Goal: Information Seeking & Learning: Learn about a topic

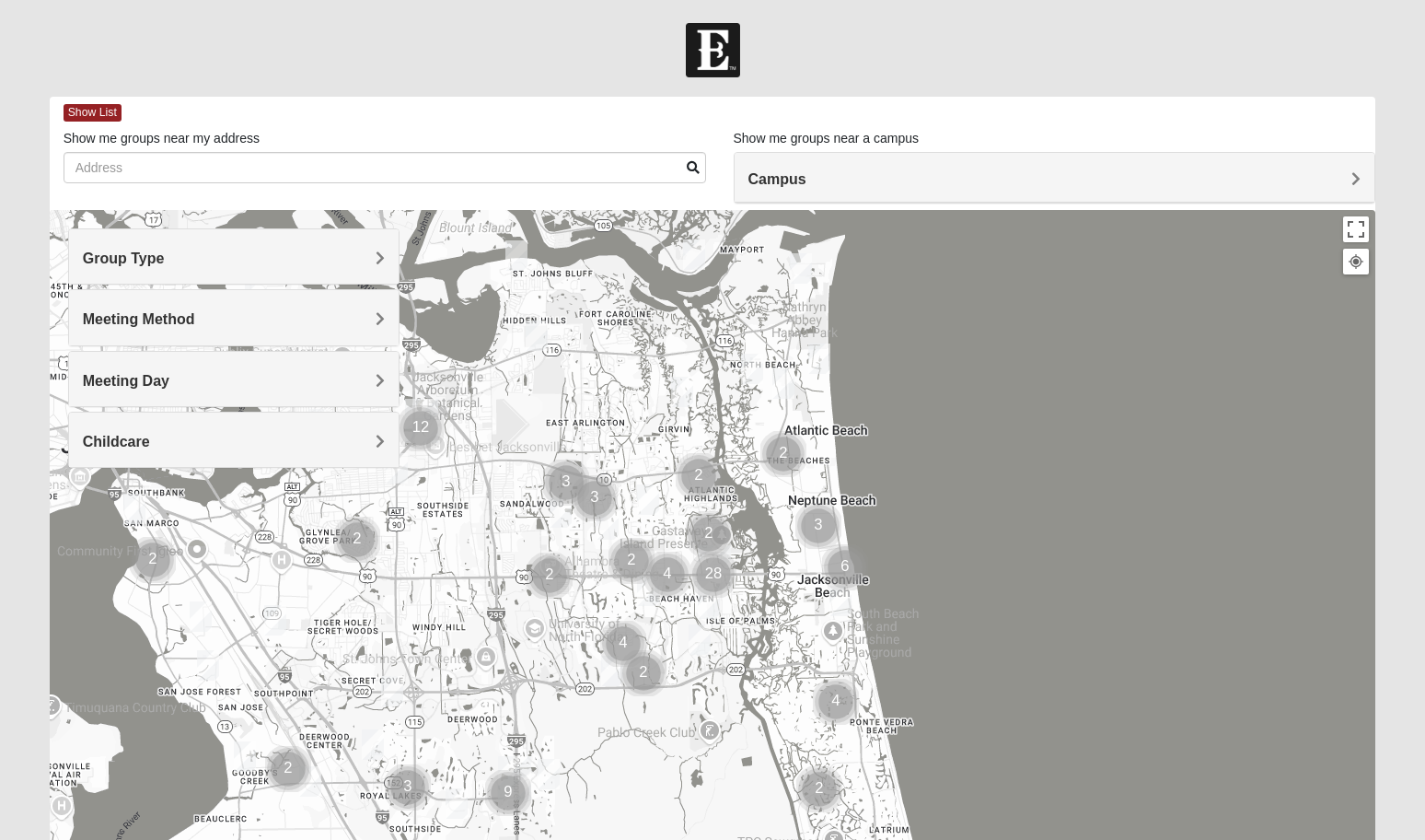
click at [165, 258] on span "Group Type" at bounding box center [124, 259] width 82 height 16
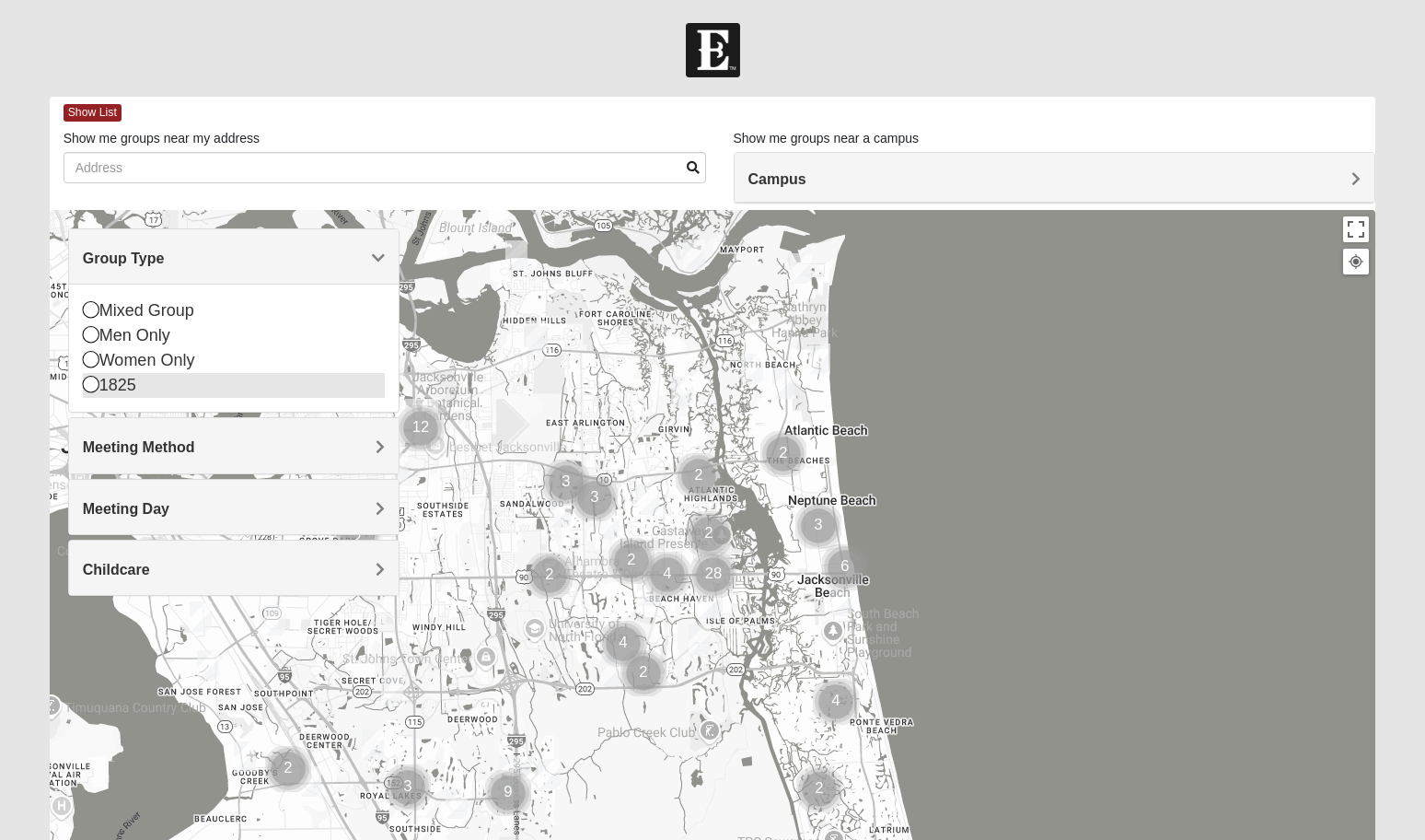
click at [88, 387] on icon at bounding box center [91, 384] width 17 height 17
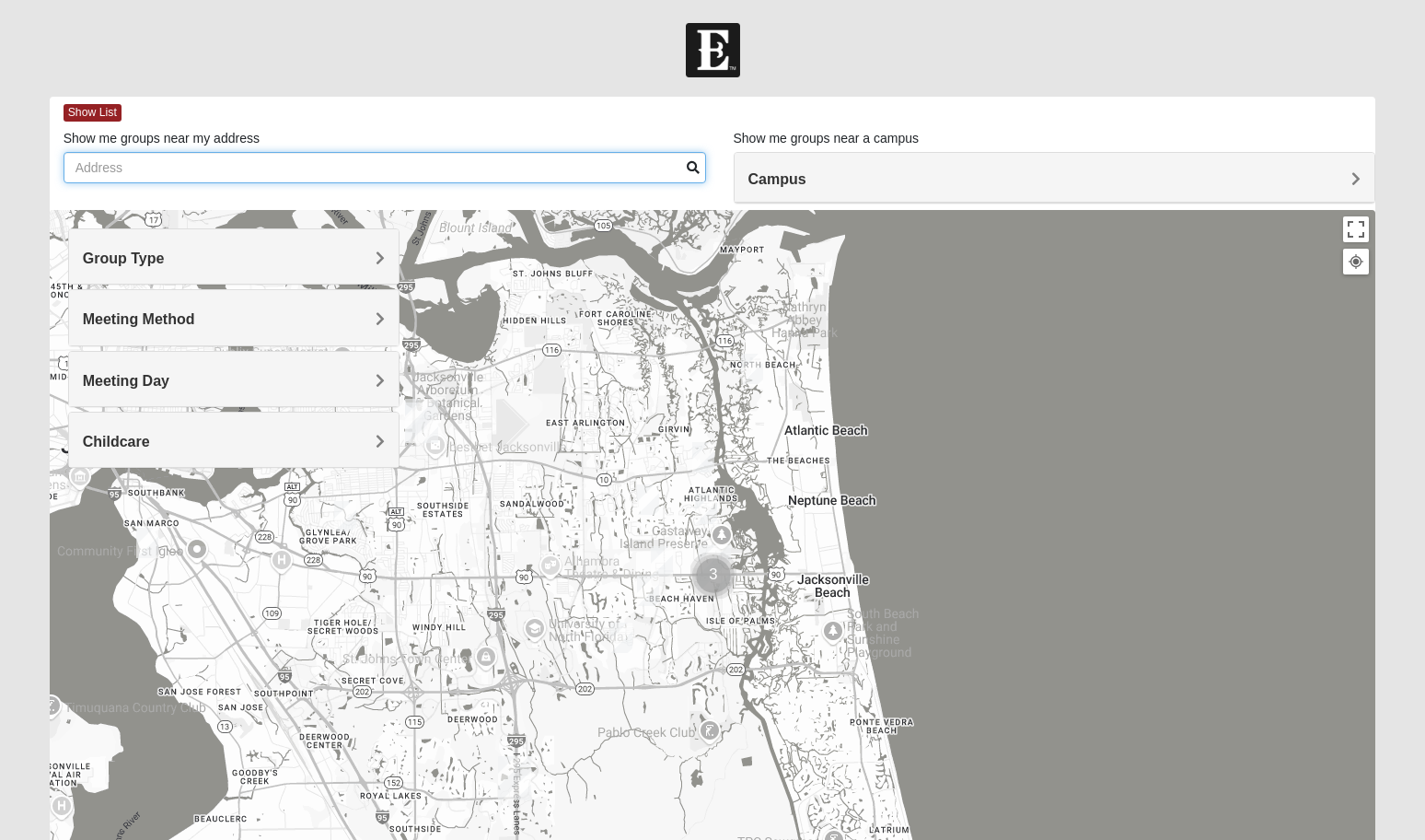
click at [273, 183] on input "Show me groups near my address" at bounding box center [385, 168] width 643 height 32
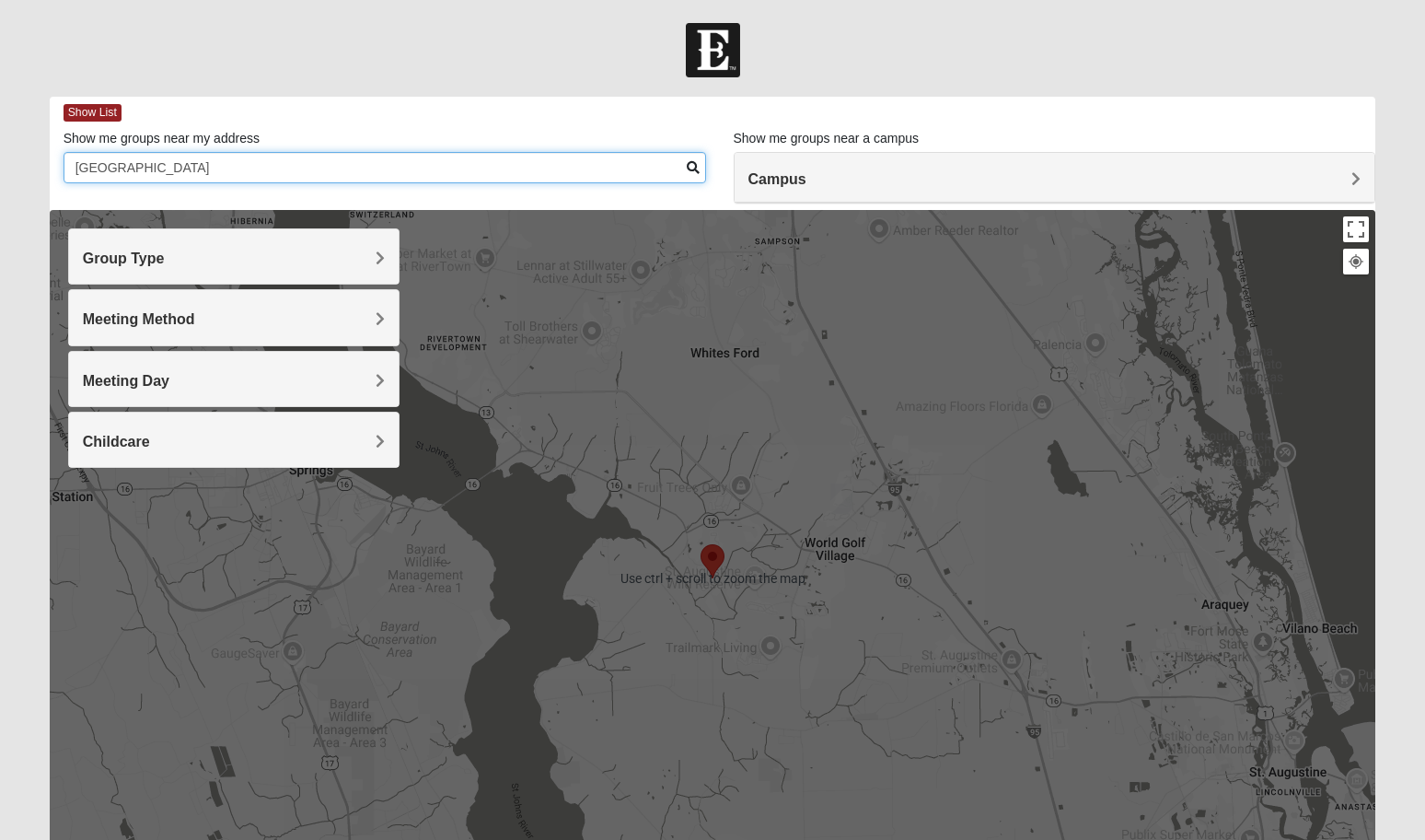
type input "[GEOGRAPHIC_DATA]"
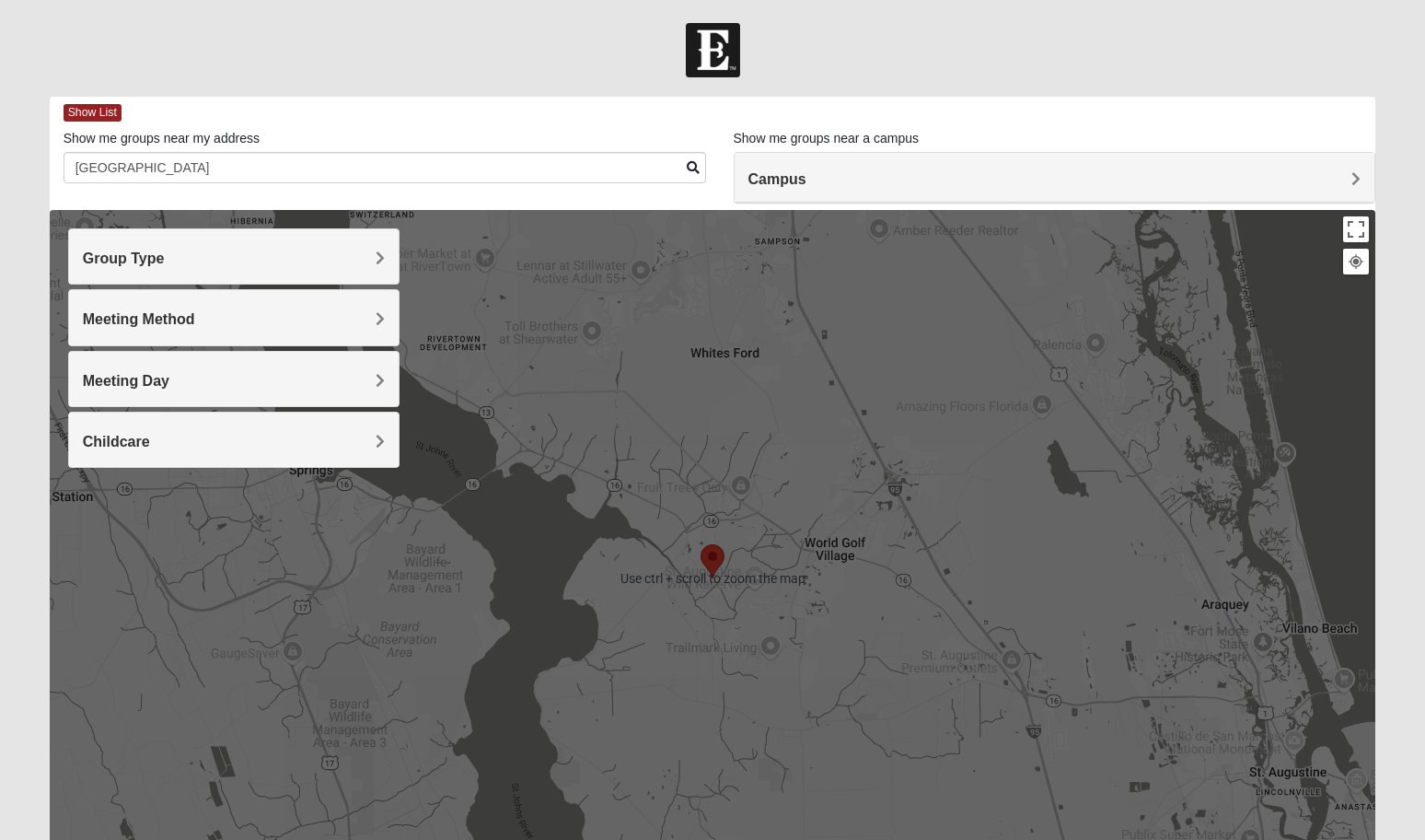
click at [1269, 176] on h4 "Campus" at bounding box center [1055, 180] width 613 height 18
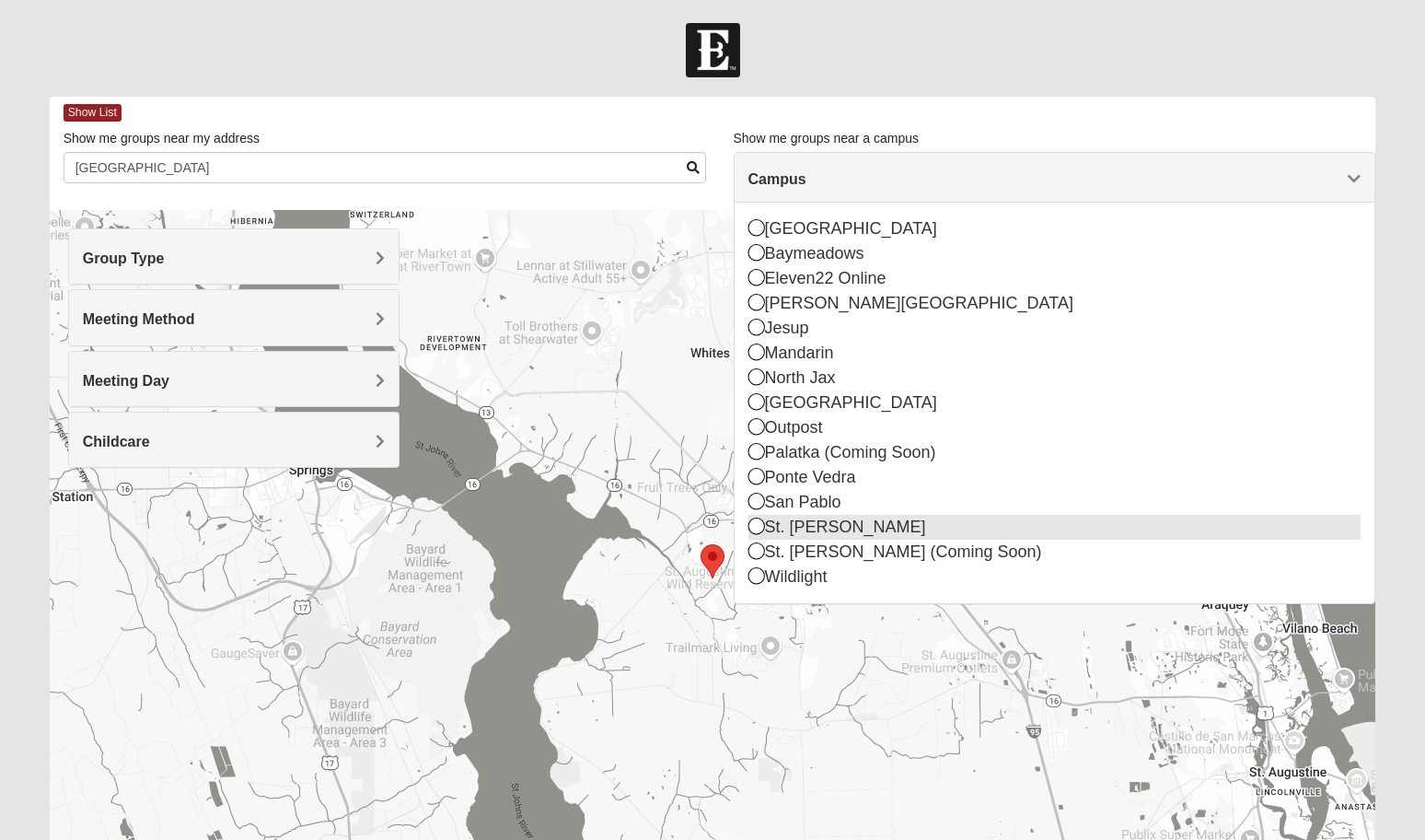
click at [754, 526] on icon at bounding box center [757, 526] width 17 height 17
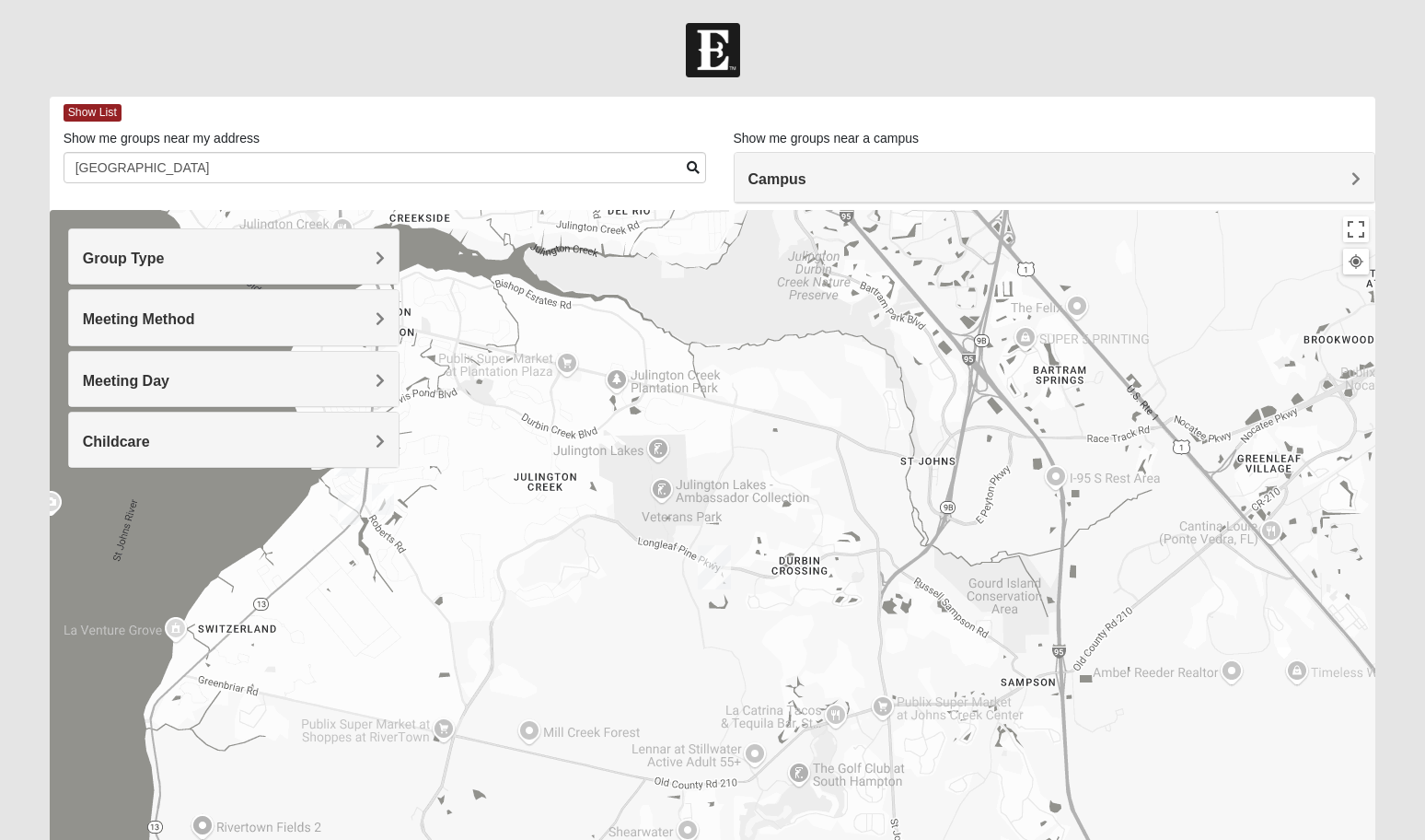
click at [379, 495] on img "1825 Mixed Welch 32259" at bounding box center [383, 499] width 22 height 31
click at [530, 287] on div "1825 Mixed [PERSON_NAME] 32259 [DATE] PM 1825 In Person No Childcare Learn More" at bounding box center [713, 578] width 1327 height 737
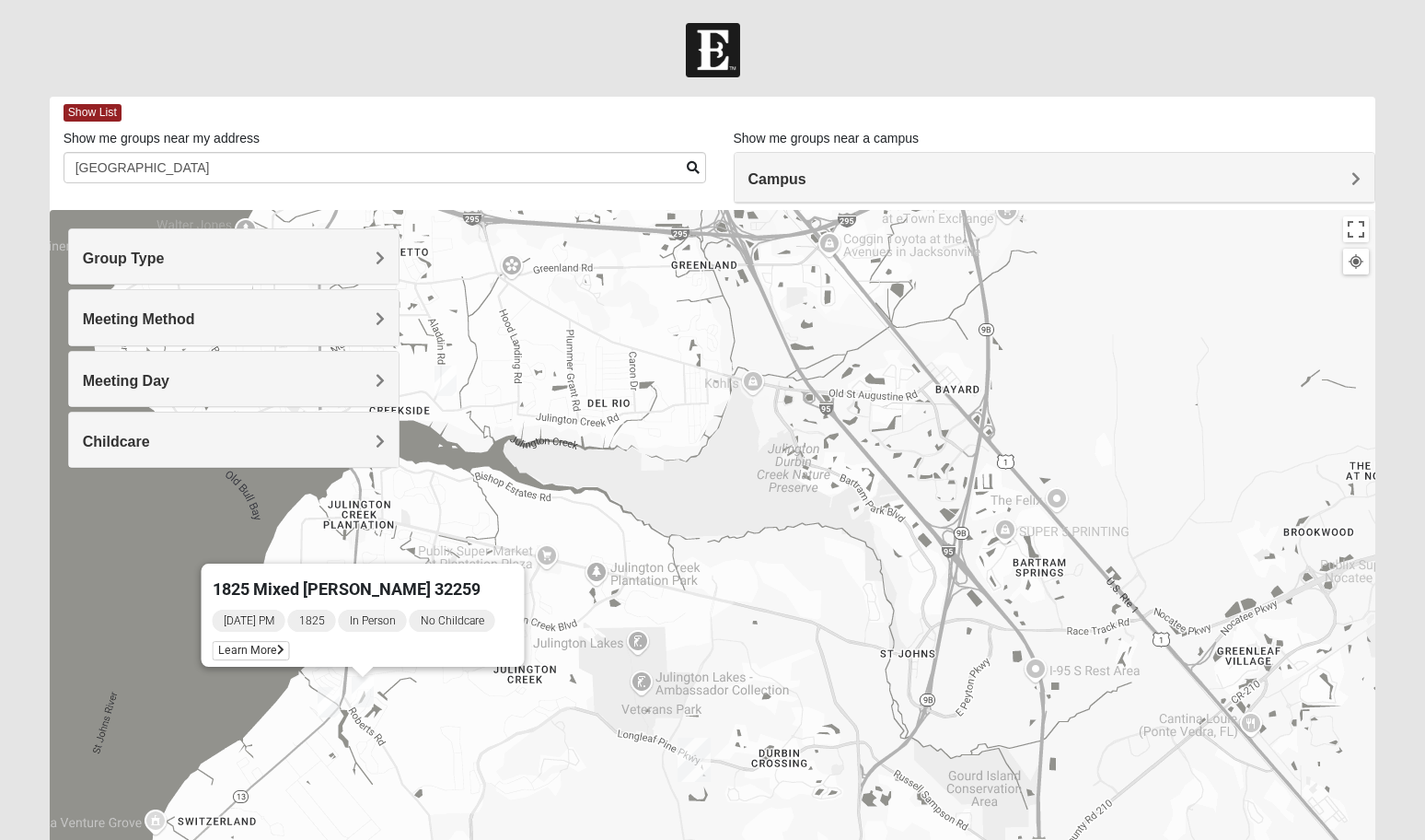
drag, startPoint x: 426, startPoint y: 599, endPoint x: 406, endPoint y: 795, distance: 197.0
click at [406, 795] on div "1825 Mixed [PERSON_NAME] 32259 [DATE] PM 1825 In Person No Childcare Learn More" at bounding box center [713, 578] width 1327 height 737
click at [276, 641] on span "Learn More" at bounding box center [251, 650] width 77 height 19
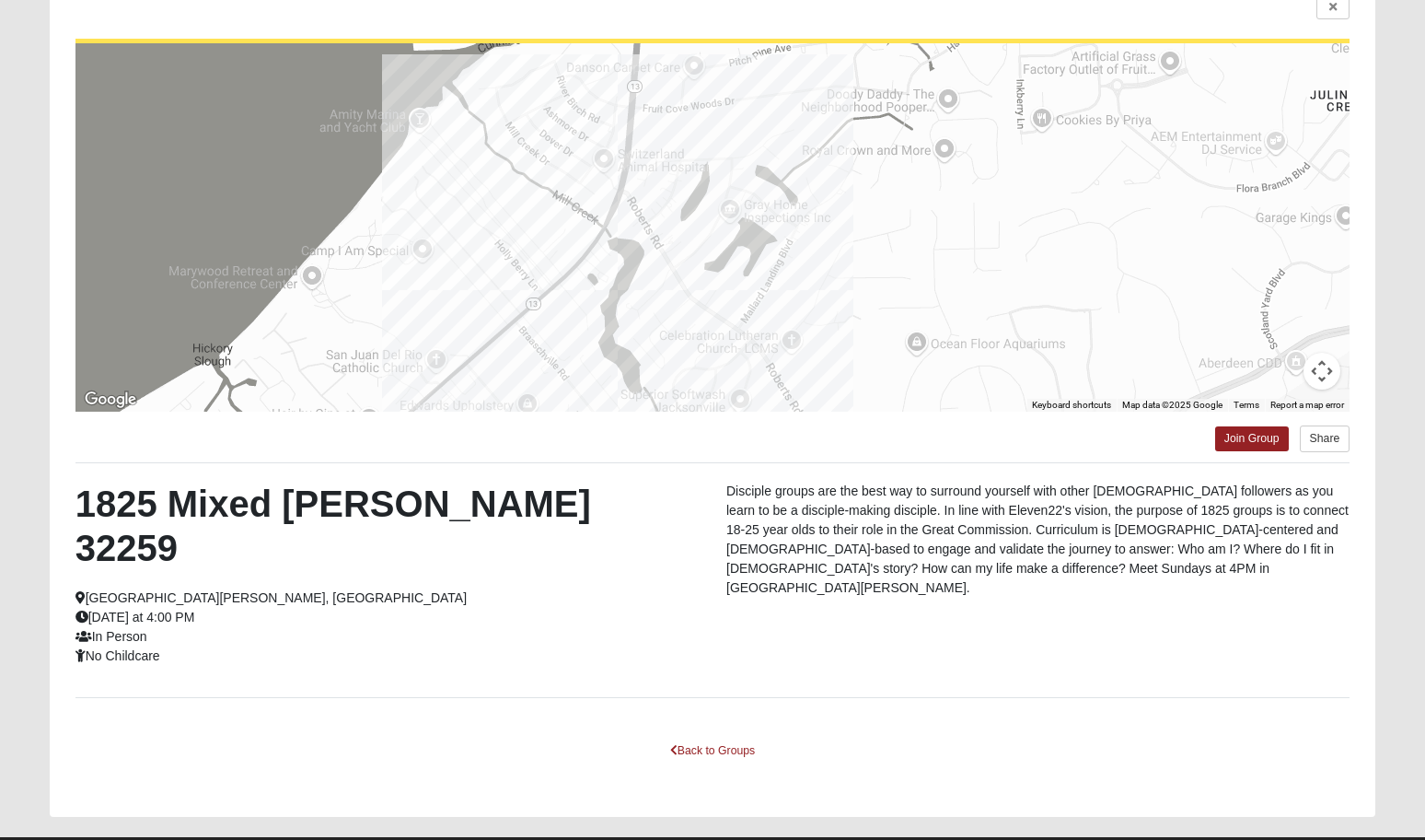
scroll to position [66, 0]
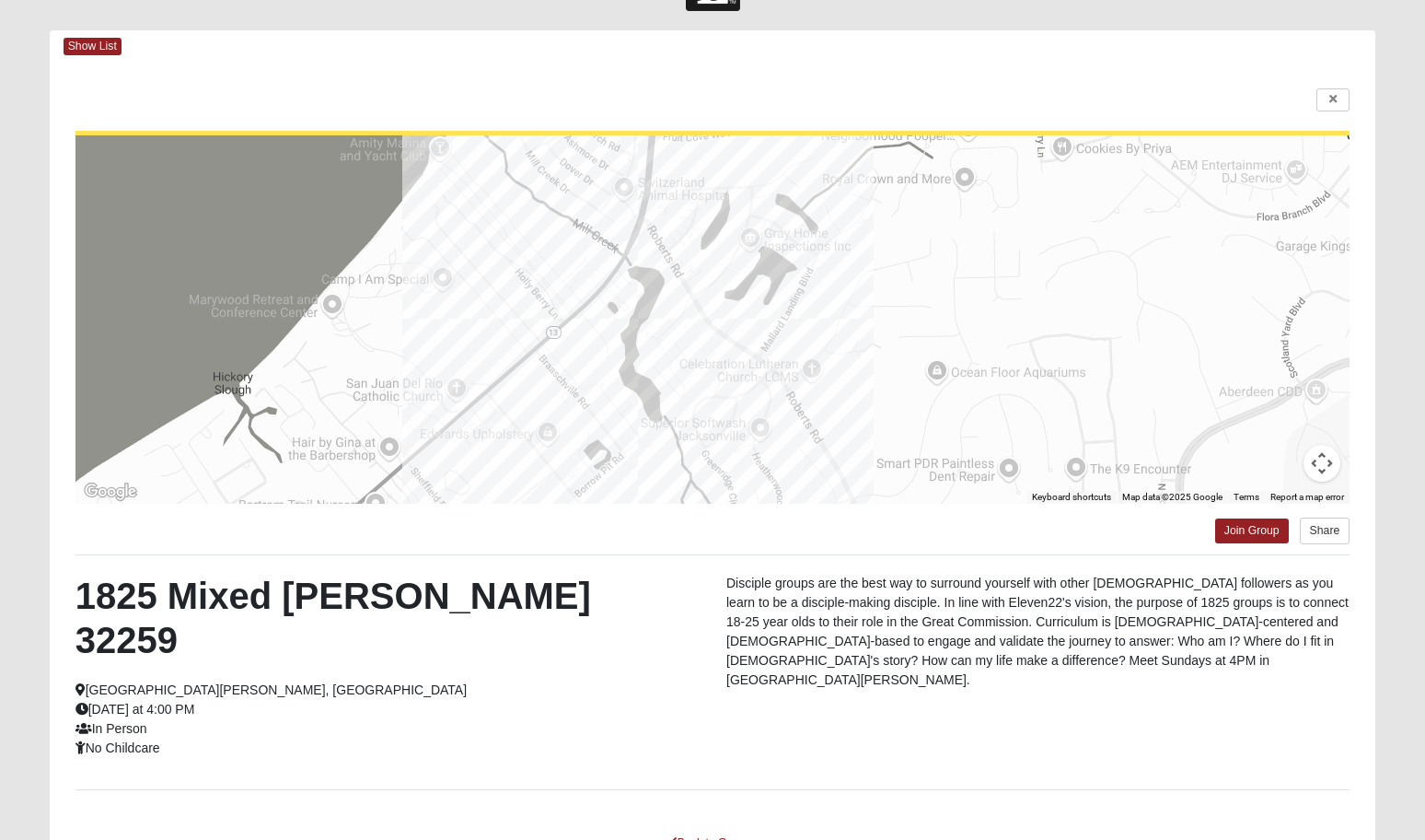
drag, startPoint x: 509, startPoint y: 465, endPoint x: 529, endPoint y: 399, distance: 69.0
click at [529, 399] on div at bounding box center [713, 318] width 1275 height 368
click at [724, 829] on link "Back to Groups" at bounding box center [713, 843] width 109 height 29
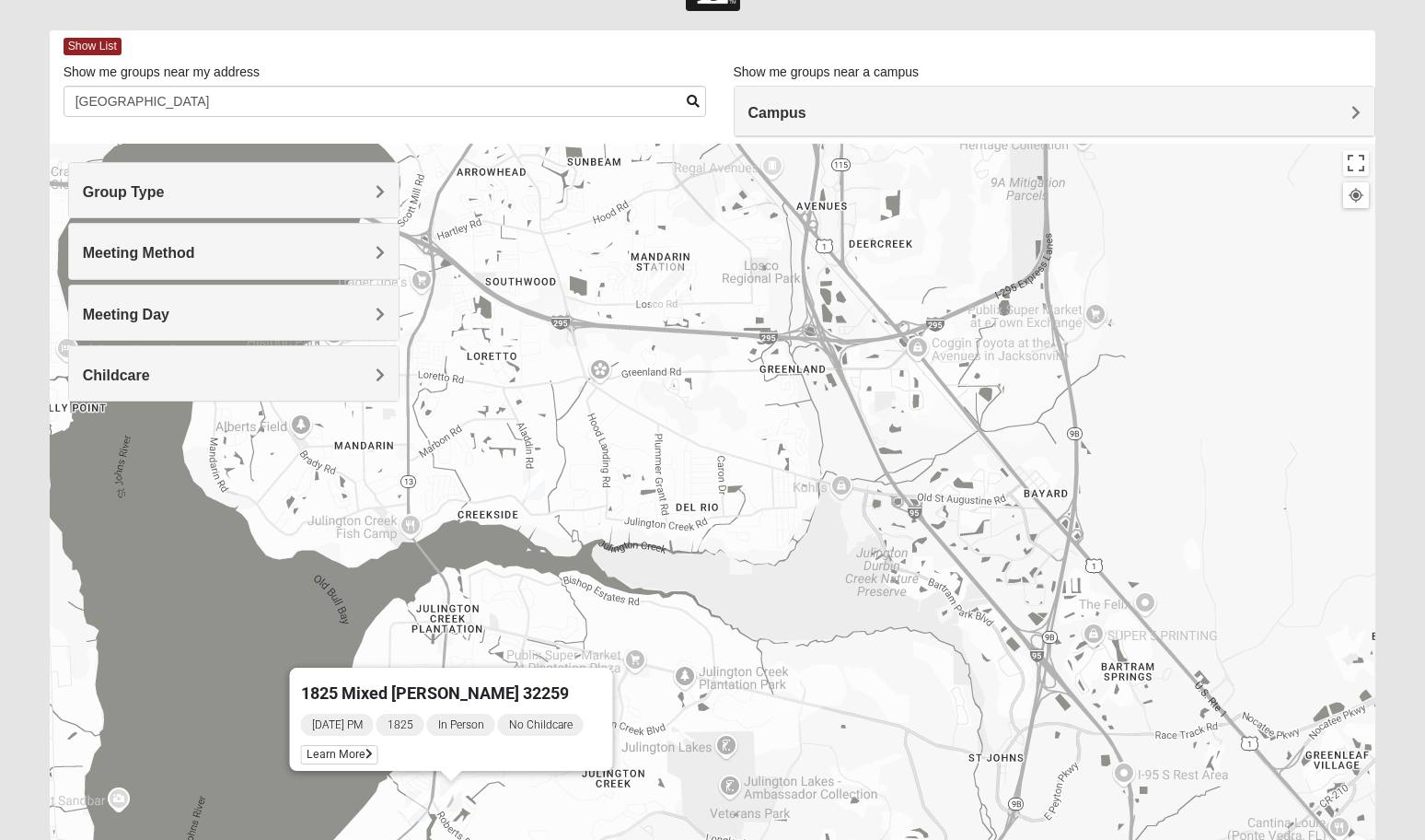
drag, startPoint x: 609, startPoint y: 373, endPoint x: 702, endPoint y: 509, distance: 164.8
click at [702, 509] on div "1825 Mixed [PERSON_NAME] 32259 [DATE] PM 1825 In Person No Childcare Learn More" at bounding box center [713, 512] width 1327 height 737
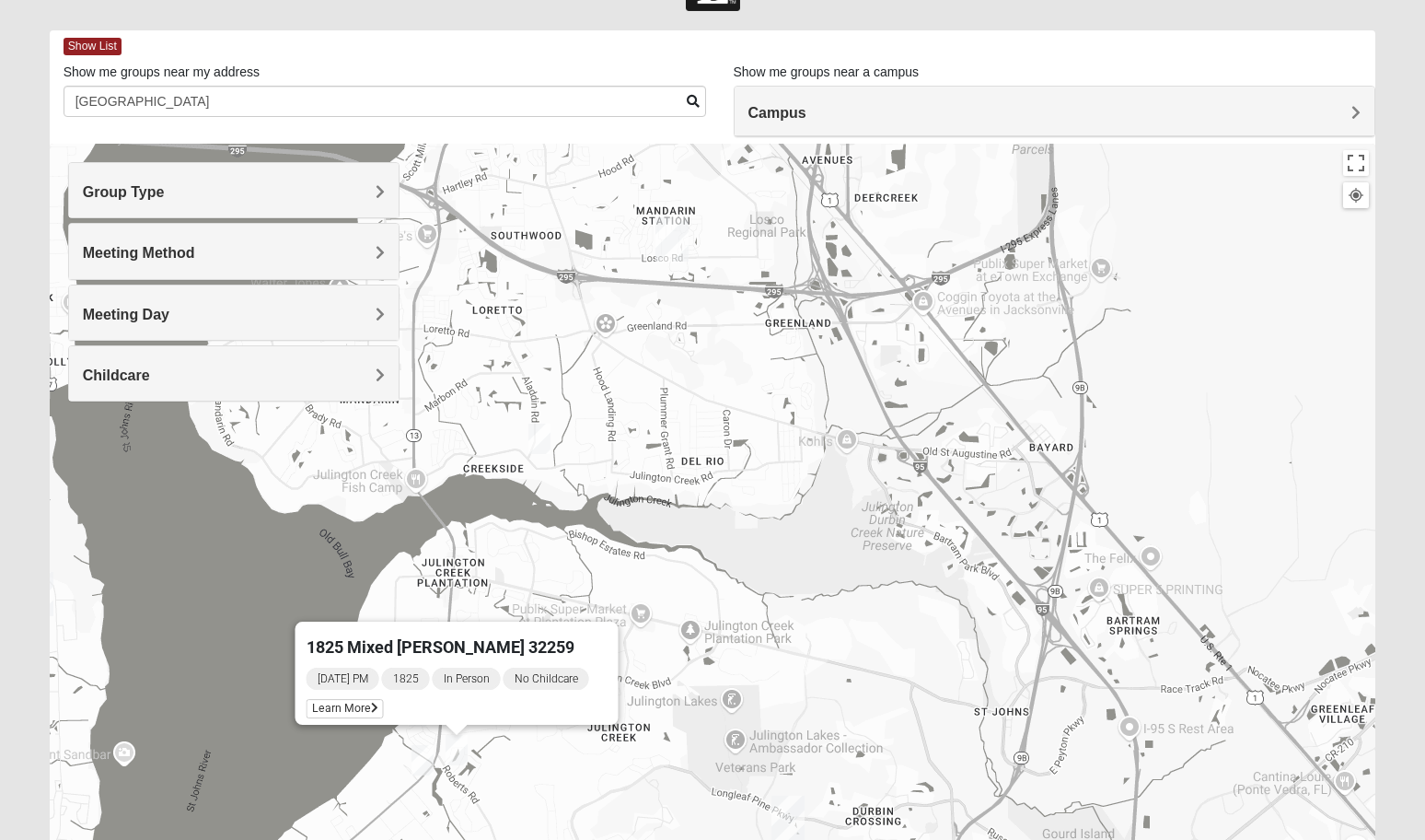
click at [449, 740] on img "1825 Mixed Welch 32259" at bounding box center [456, 750] width 22 height 31
click at [418, 753] on img "1825 Mixed Faletra 32259" at bounding box center [422, 760] width 22 height 31
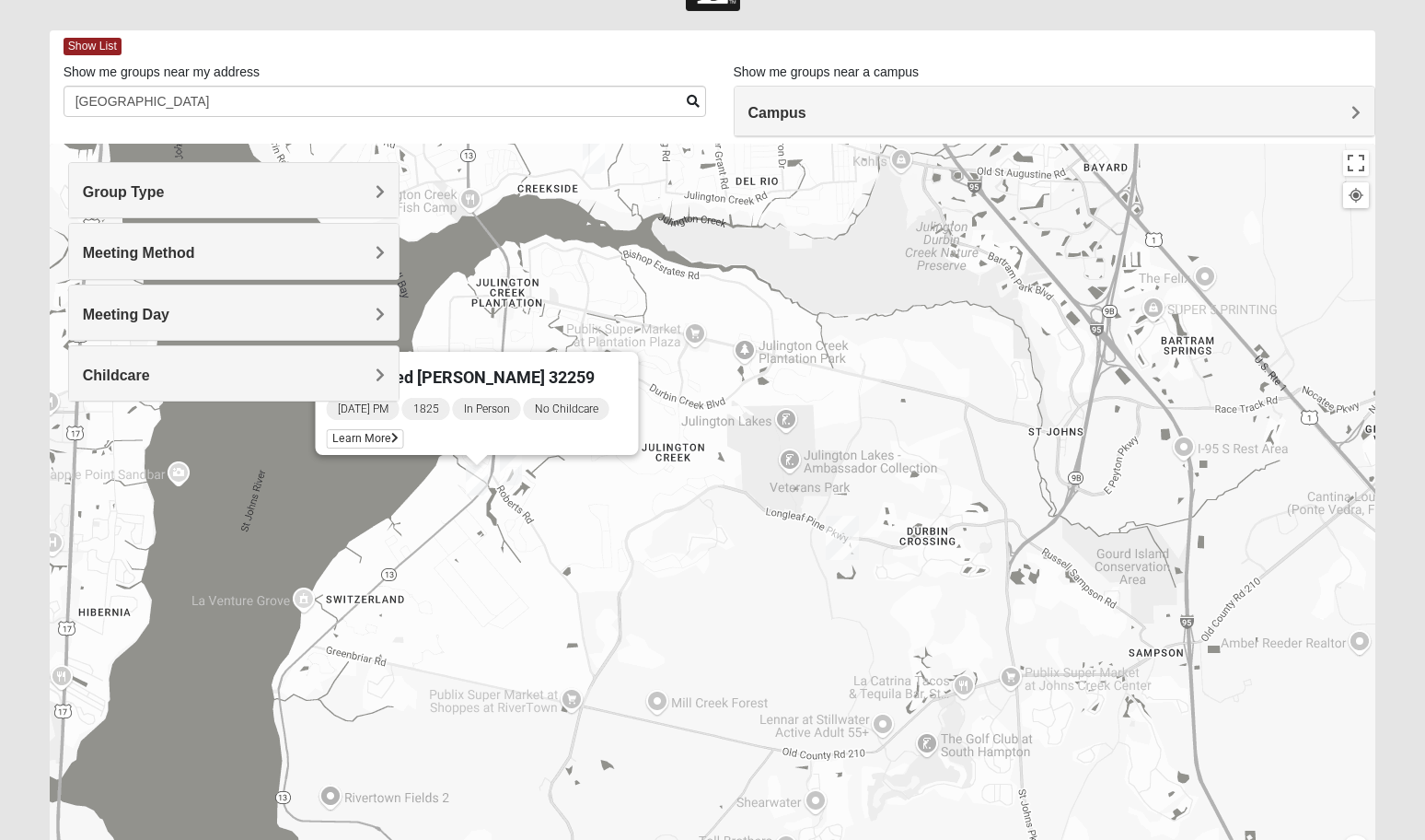
drag, startPoint x: 650, startPoint y: 822, endPoint x: 700, endPoint y: 541, distance: 285.4
click at [700, 541] on div "1825 Mixed [PERSON_NAME] 32259 [DATE] PM 1825 In Person No Childcare Learn More" at bounding box center [713, 512] width 1327 height 737
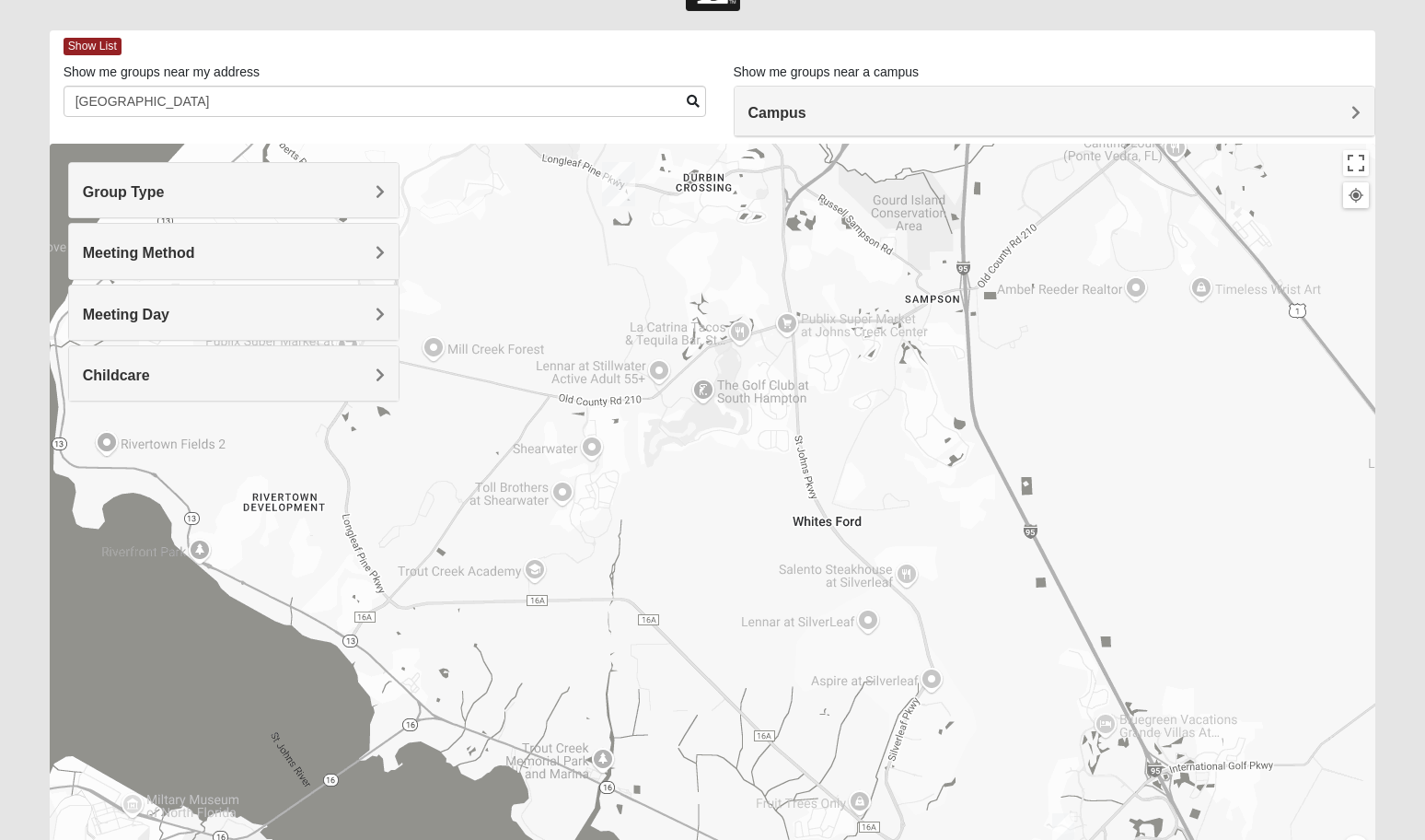
drag, startPoint x: 761, startPoint y: 781, endPoint x: 534, endPoint y: 425, distance: 422.2
click at [534, 425] on div "1825 Mixed [PERSON_NAME] 32259 [DATE] PM 1825 In Person No Childcare Learn More" at bounding box center [713, 512] width 1327 height 737
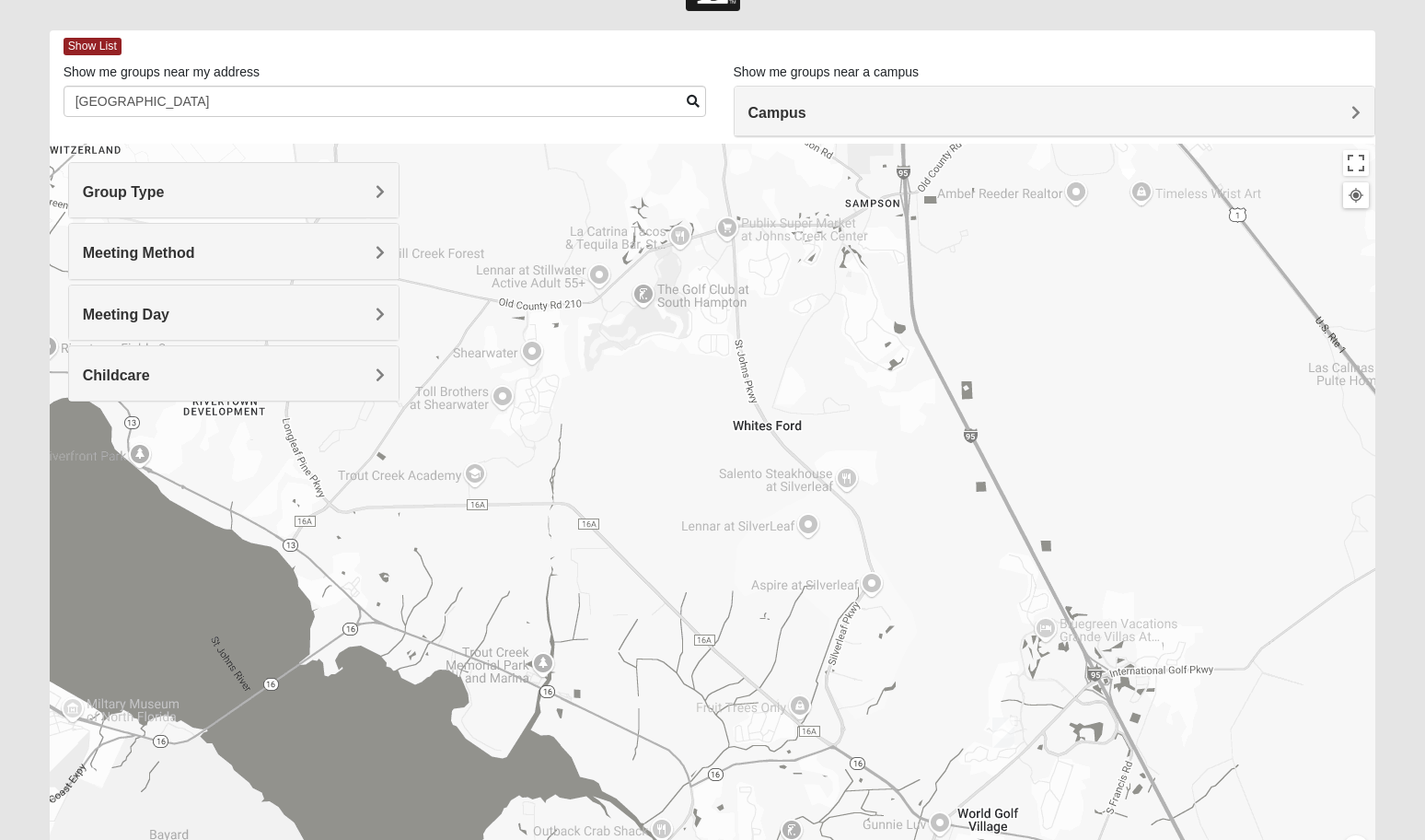
drag, startPoint x: 989, startPoint y: 733, endPoint x: 830, endPoint y: 494, distance: 287.1
click at [830, 494] on div "1825 Mixed [PERSON_NAME] 32259 [DATE] PM 1825 In Person No Childcare Learn More" at bounding box center [713, 512] width 1327 height 737
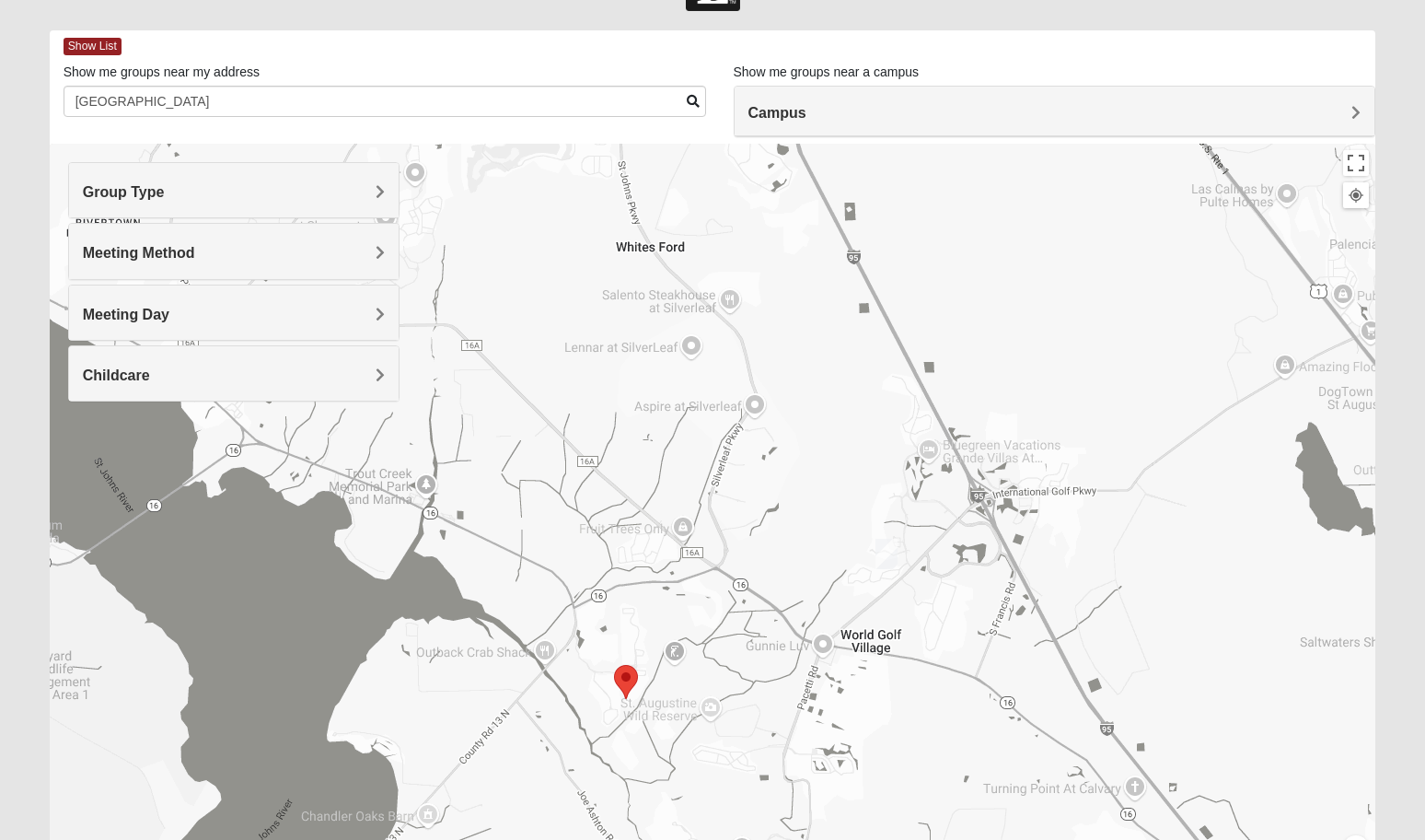
click at [890, 554] on img "1825 Mixed Barfield 32092" at bounding box center [887, 553] width 22 height 31
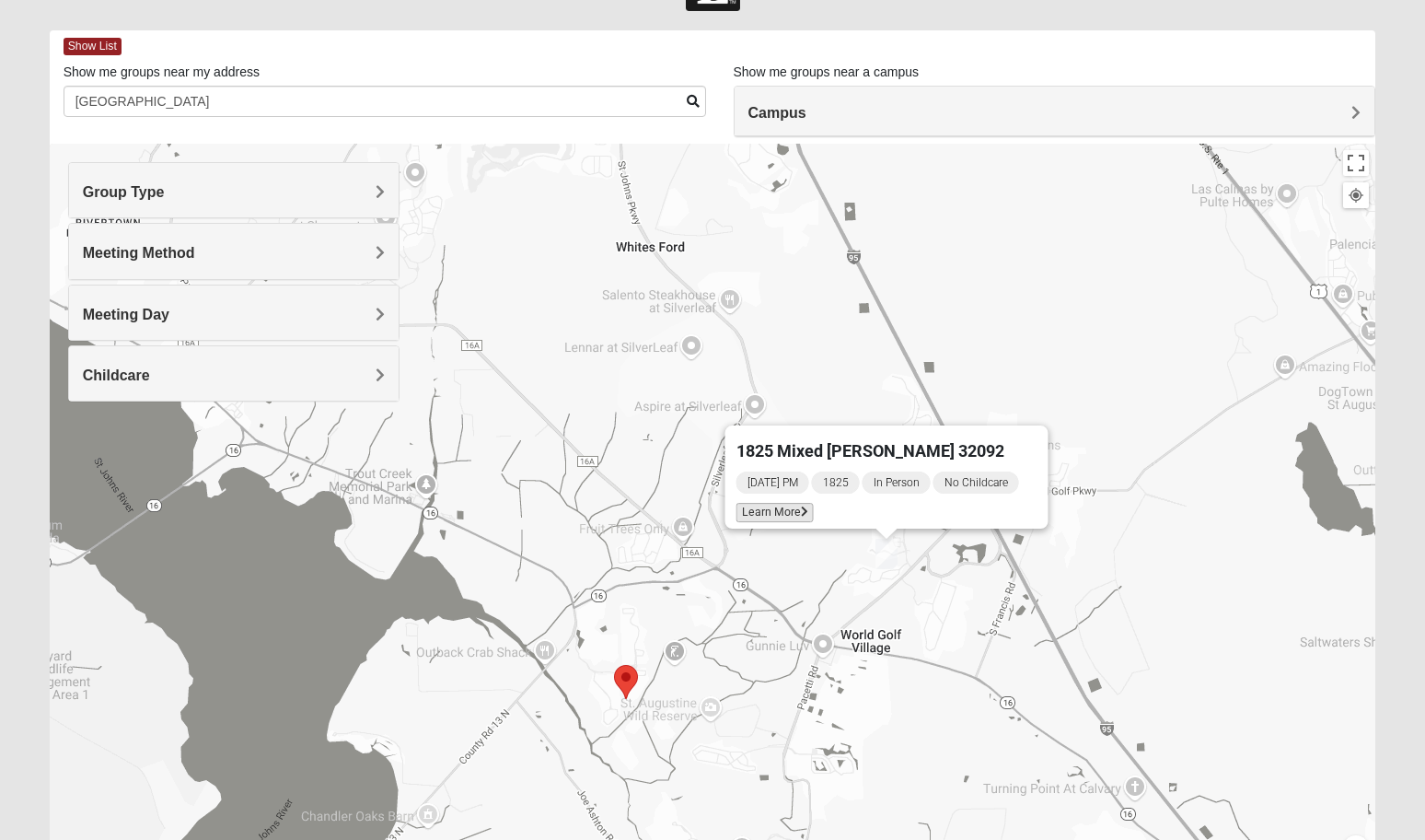
click at [798, 503] on span "Learn More" at bounding box center [775, 512] width 77 height 19
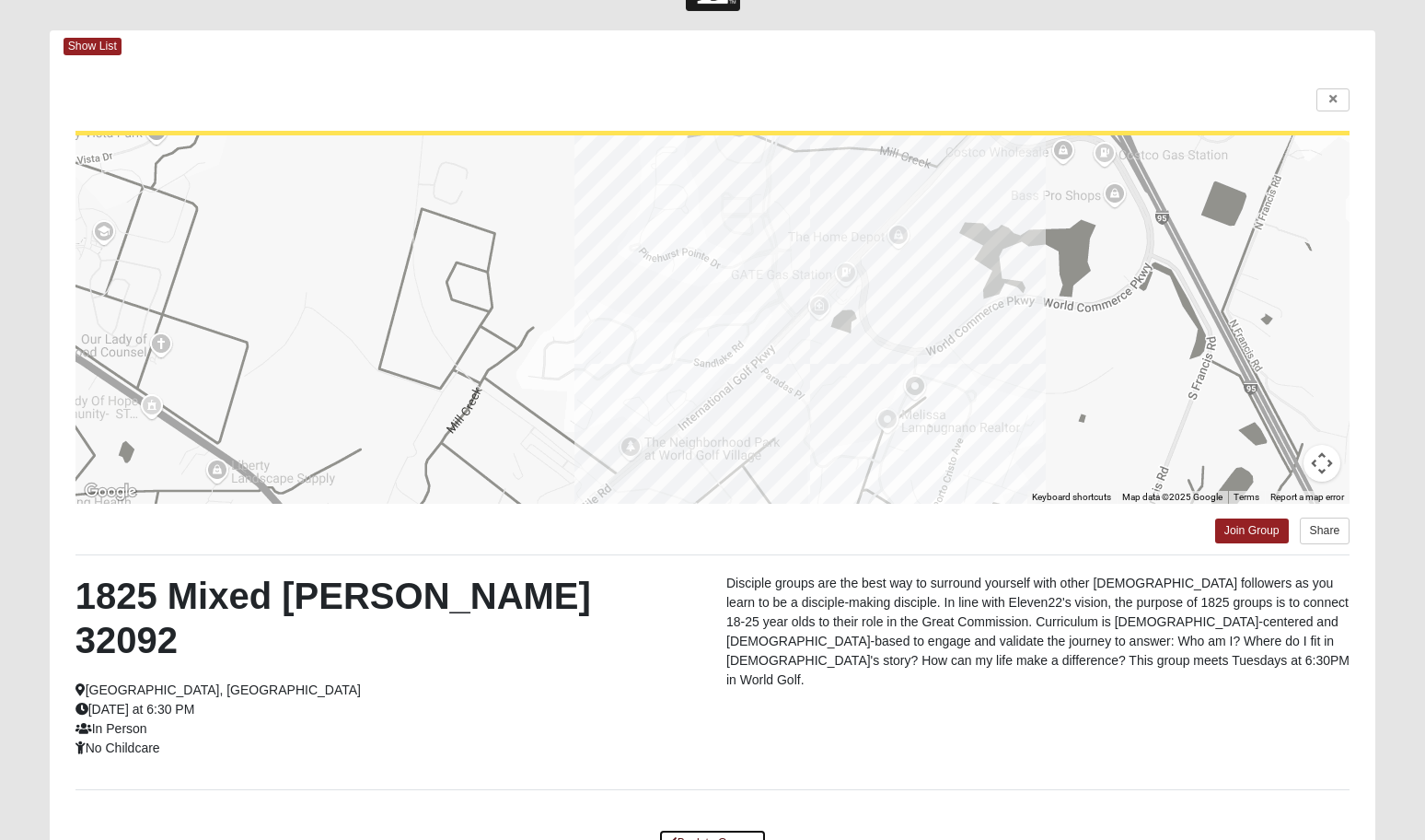
click at [731, 829] on link "Back to Groups" at bounding box center [713, 843] width 109 height 29
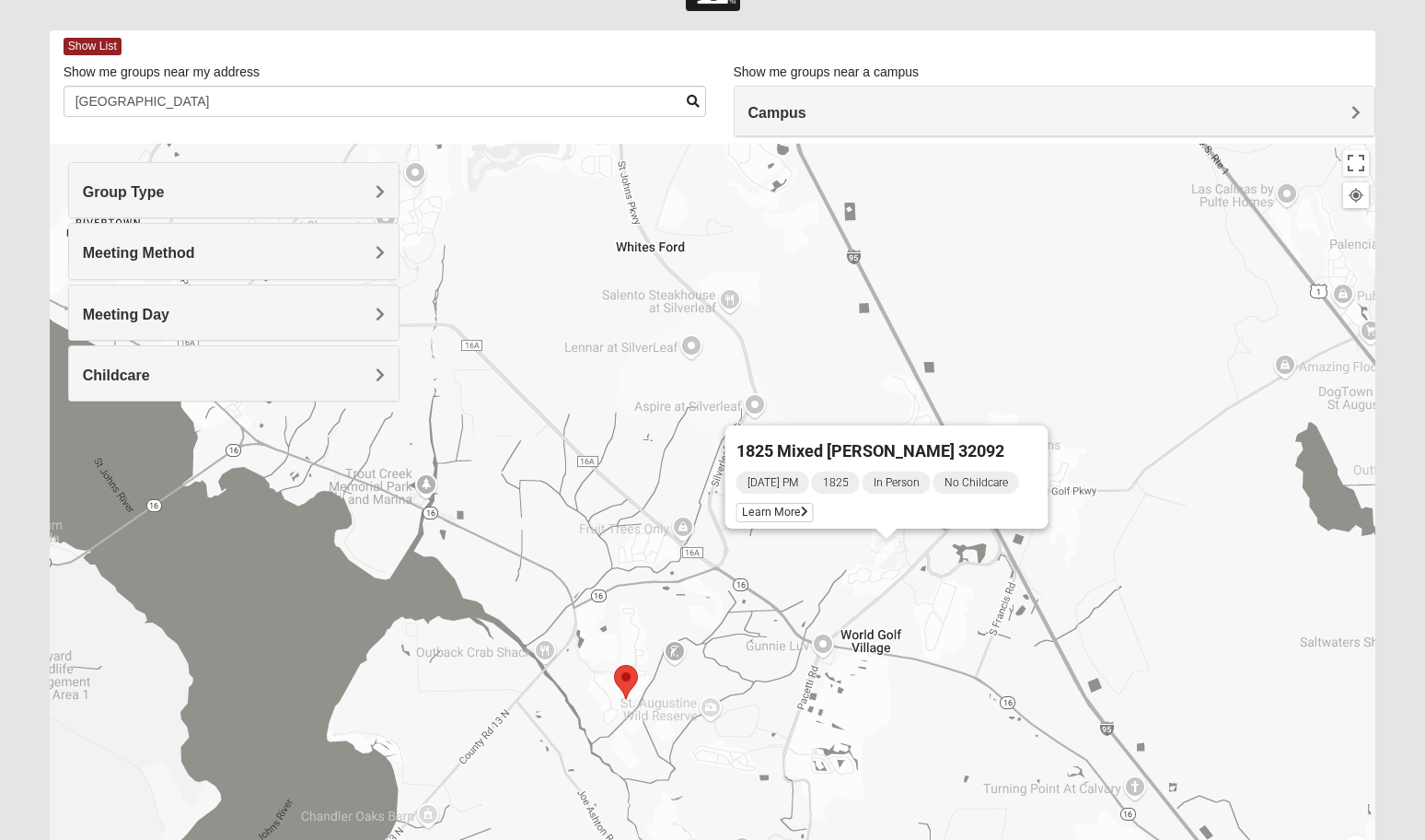
click at [967, 625] on div "1825 Mixed [PERSON_NAME] 32092 [DATE] PM 1825 In Person No Childcare Learn More" at bounding box center [713, 512] width 1327 height 737
click at [951, 327] on div "1825 Mixed [PERSON_NAME] 32092 [DATE] PM 1825 In Person No Childcare Learn More" at bounding box center [713, 512] width 1327 height 737
click at [662, 475] on div "1825 Mixed [PERSON_NAME] 32092 [DATE] PM 1825 In Person No Childcare Learn More" at bounding box center [713, 512] width 1327 height 737
click at [883, 554] on img "1825 Mixed Barfield 32092" at bounding box center [887, 553] width 22 height 31
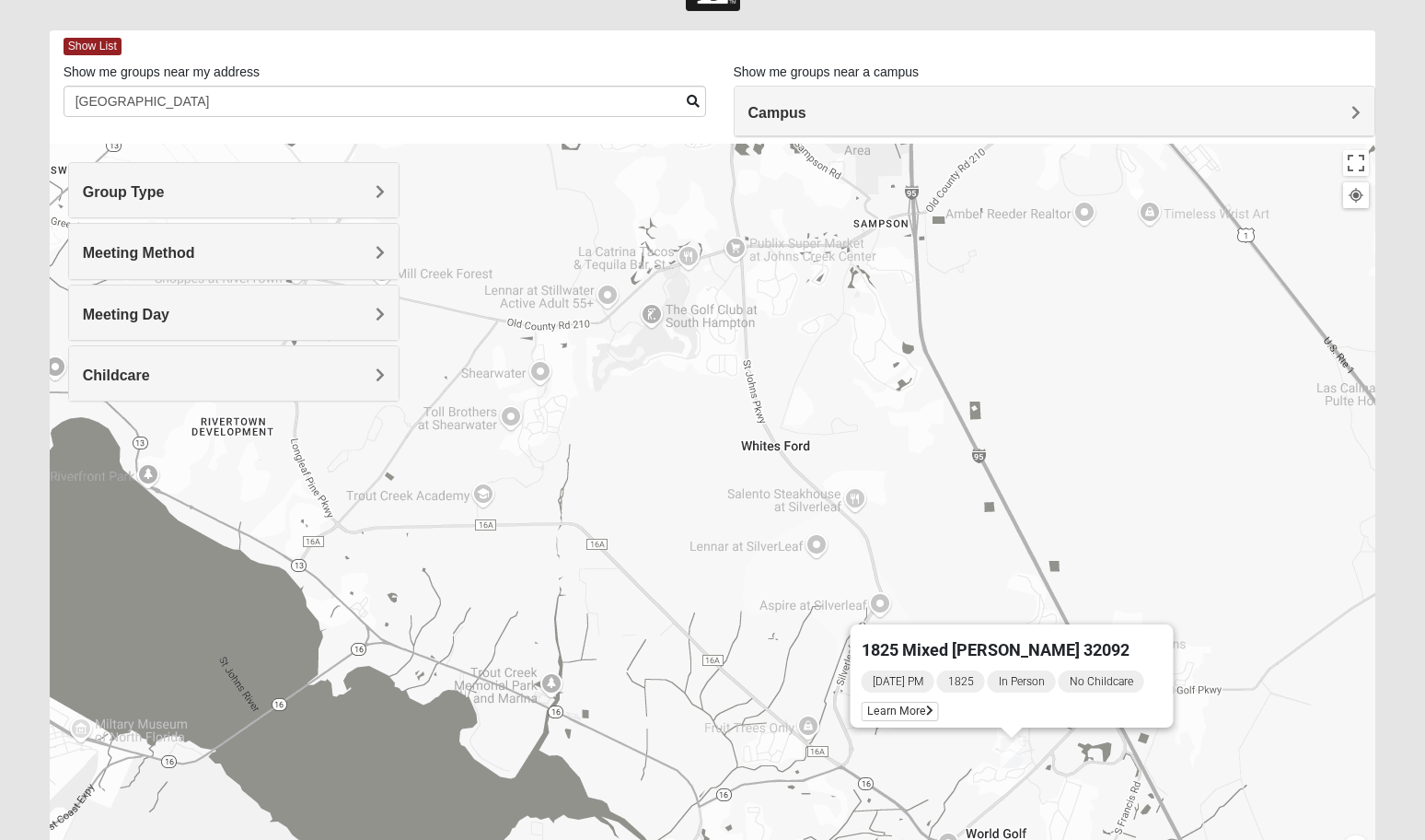
drag, startPoint x: 688, startPoint y: 559, endPoint x: 753, endPoint y: 704, distance: 158.9
click at [792, 753] on div "1825 Mixed [PERSON_NAME] 32092 [DATE] PM 1825 In Person No Childcare Learn More" at bounding box center [713, 512] width 1327 height 737
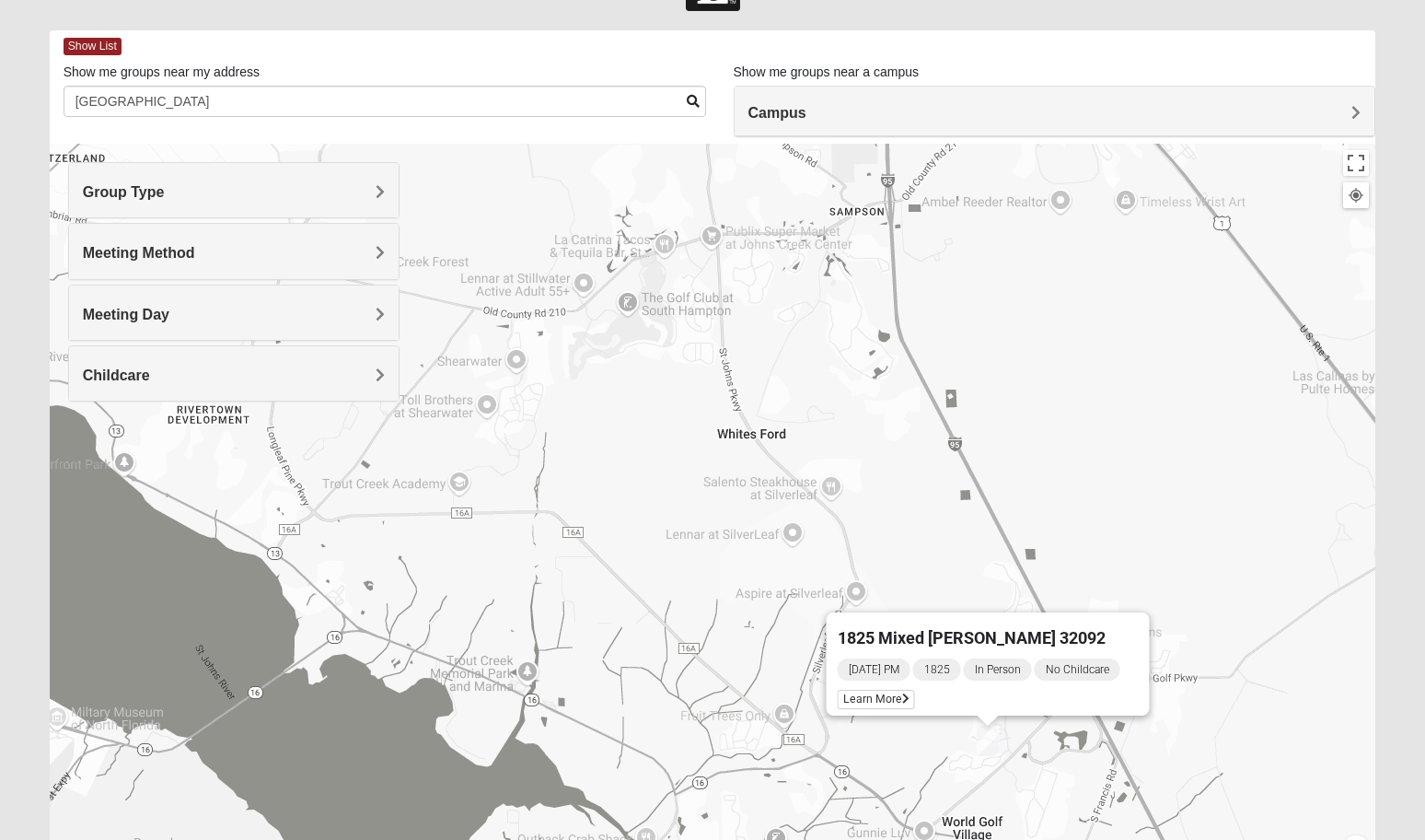
click at [939, 540] on div "1825 Mixed [PERSON_NAME] 32092 [DATE] PM 1825 In Person No Childcare Learn More" at bounding box center [713, 512] width 1327 height 737
click at [1217, 649] on div "1825 Mixed [PERSON_NAME] 32092 [DATE] PM 1825 In Person No Childcare Learn More" at bounding box center [713, 512] width 1327 height 737
click at [13, 24] on form "Log In Find A Group Error Show List Loading Groups" at bounding box center [712, 451] width 1425 height 991
click at [990, 703] on div "[DATE] PM 1825 In Person No Childcare Learn More" at bounding box center [994, 685] width 312 height 59
click at [985, 613] on div "1825 Mixed [PERSON_NAME] 32092" at bounding box center [972, 634] width 268 height 45
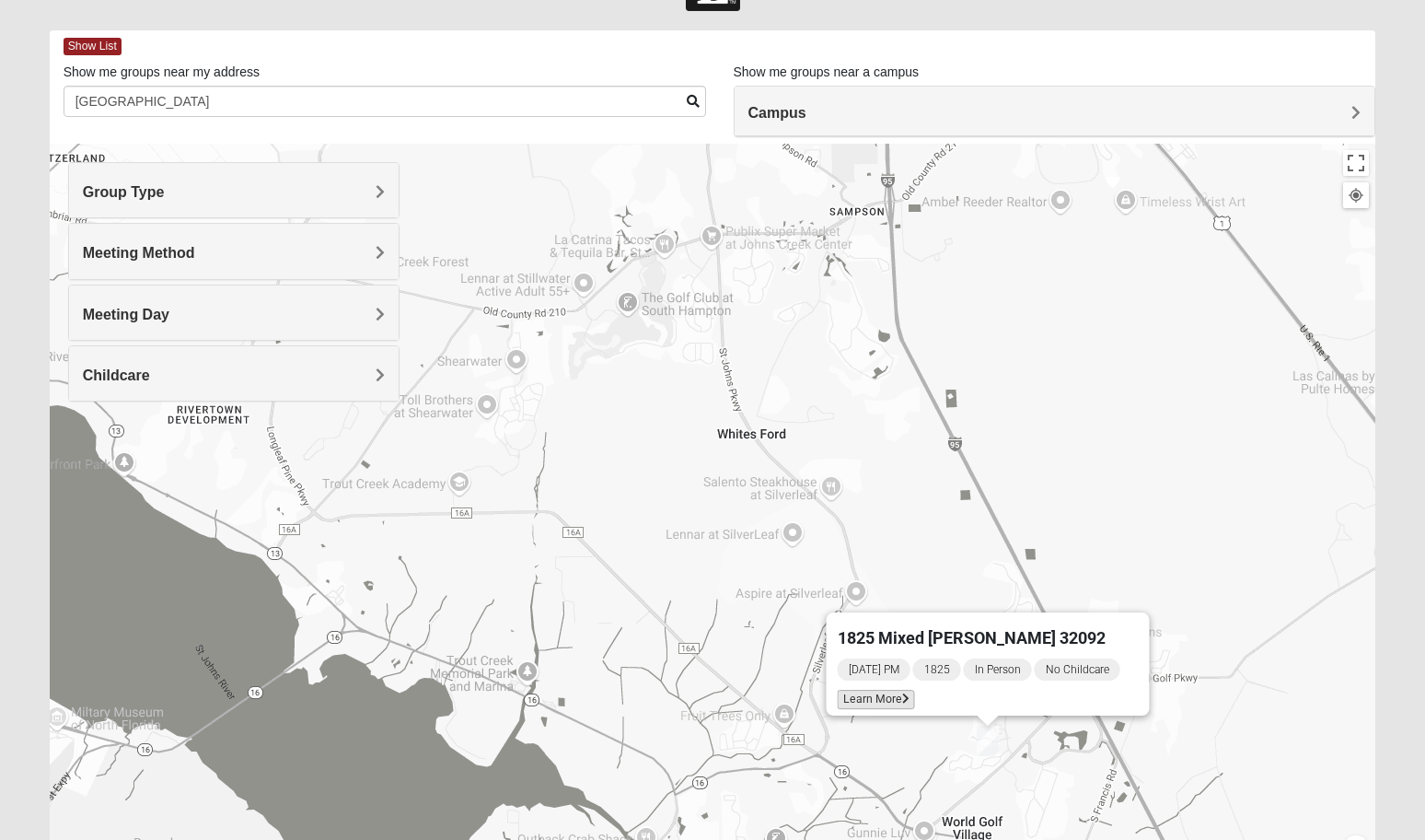
click at [883, 689] on span "Learn More" at bounding box center [877, 698] width 77 height 19
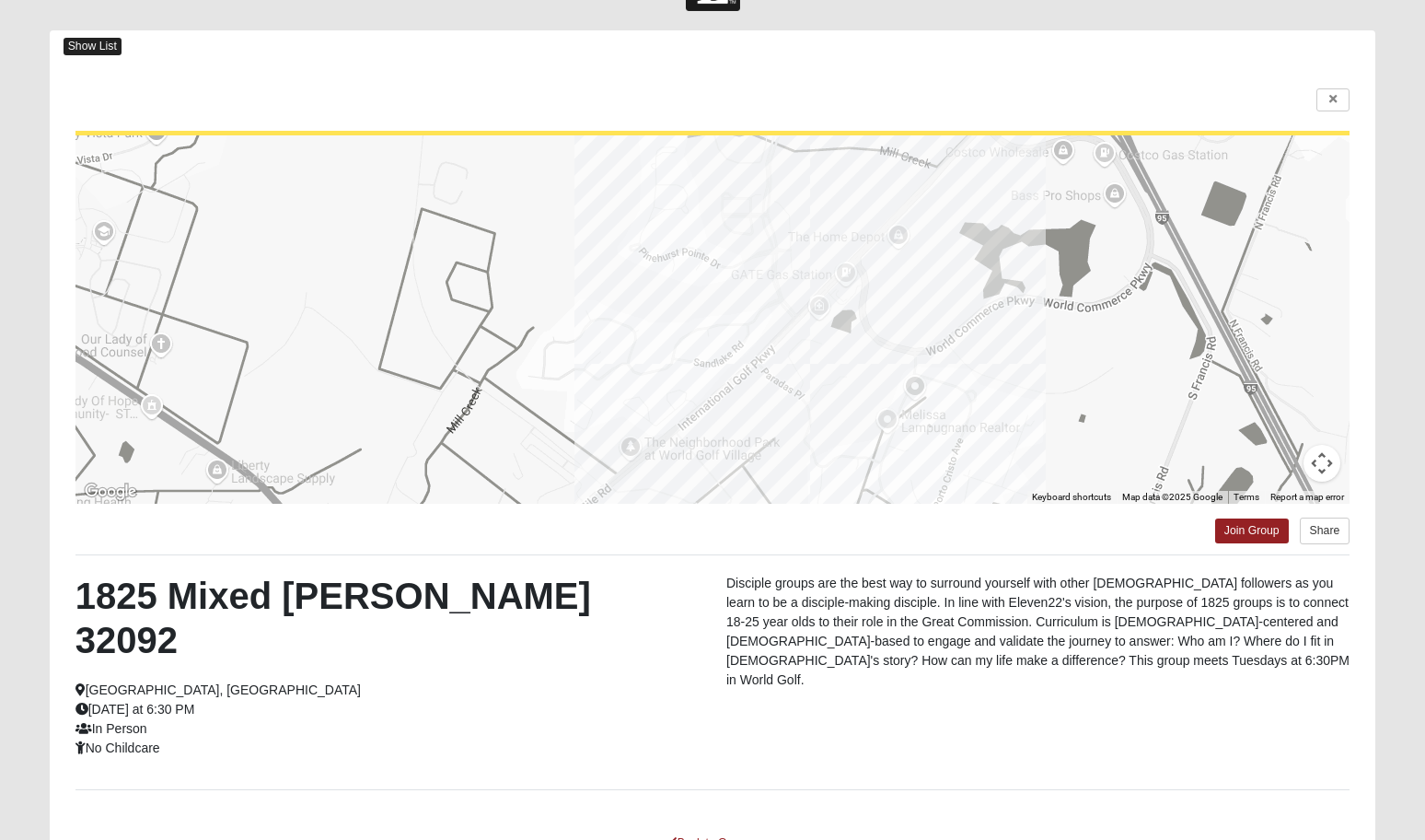
click at [106, 44] on span "Show List" at bounding box center [92, 47] width 58 height 18
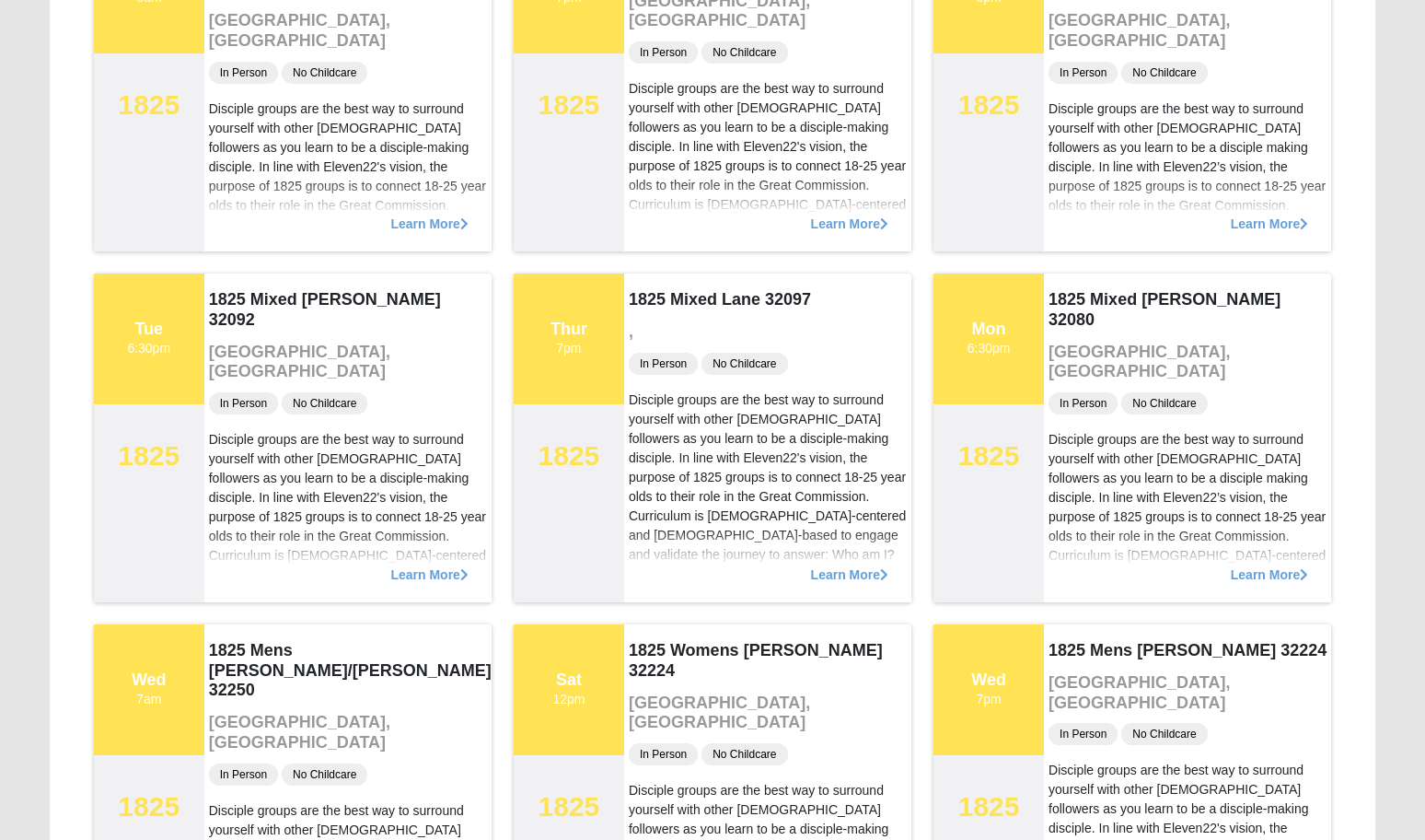
scroll to position [0, 0]
